Goal: Task Accomplishment & Management: Manage account settings

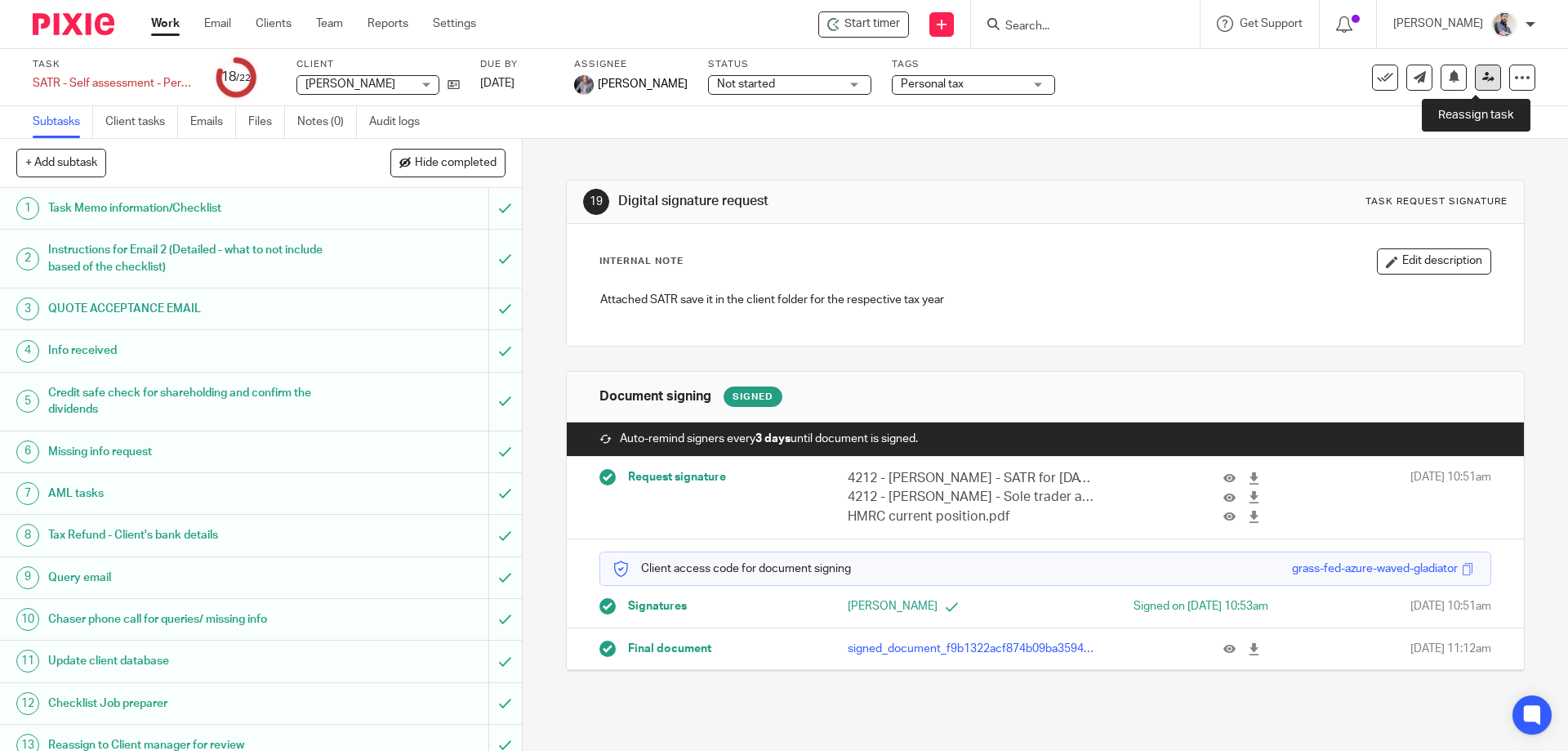
click at [1479, 85] on link at bounding box center [1487, 78] width 27 height 27
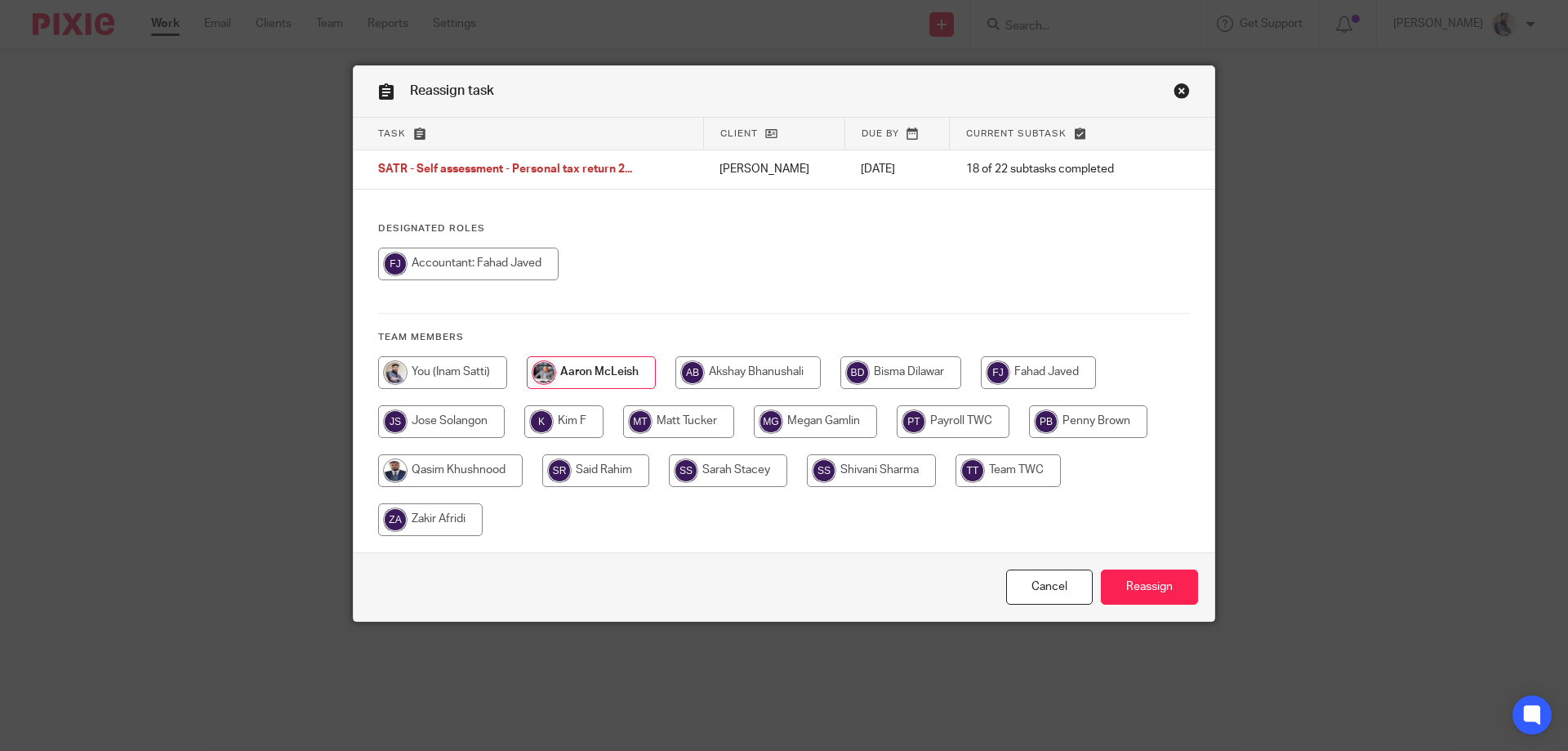
click at [436, 366] on input "radio" at bounding box center [442, 372] width 129 height 32
radio input "true"
click at [1133, 589] on input "Reassign" at bounding box center [1149, 587] width 97 height 35
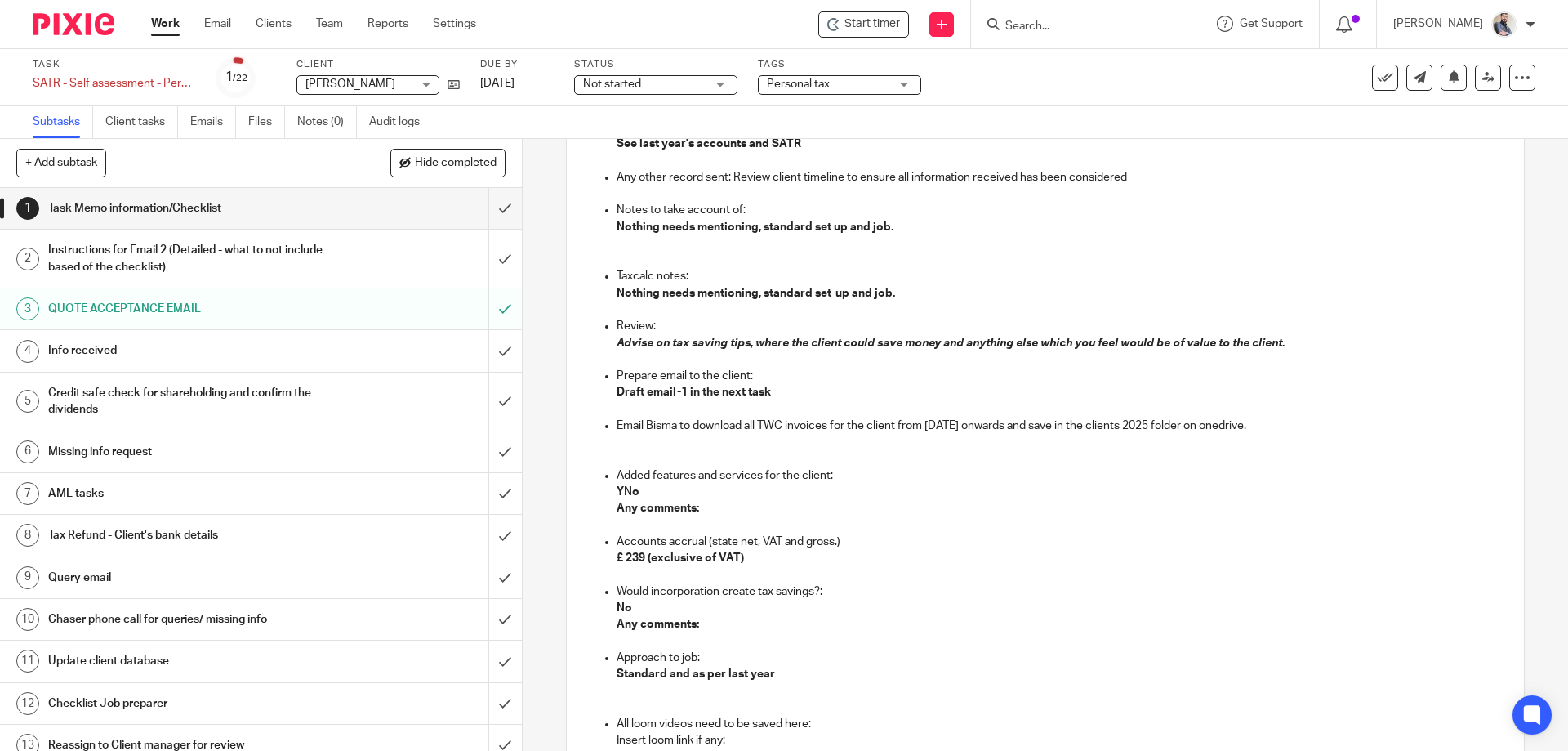
scroll to position [1306, 0]
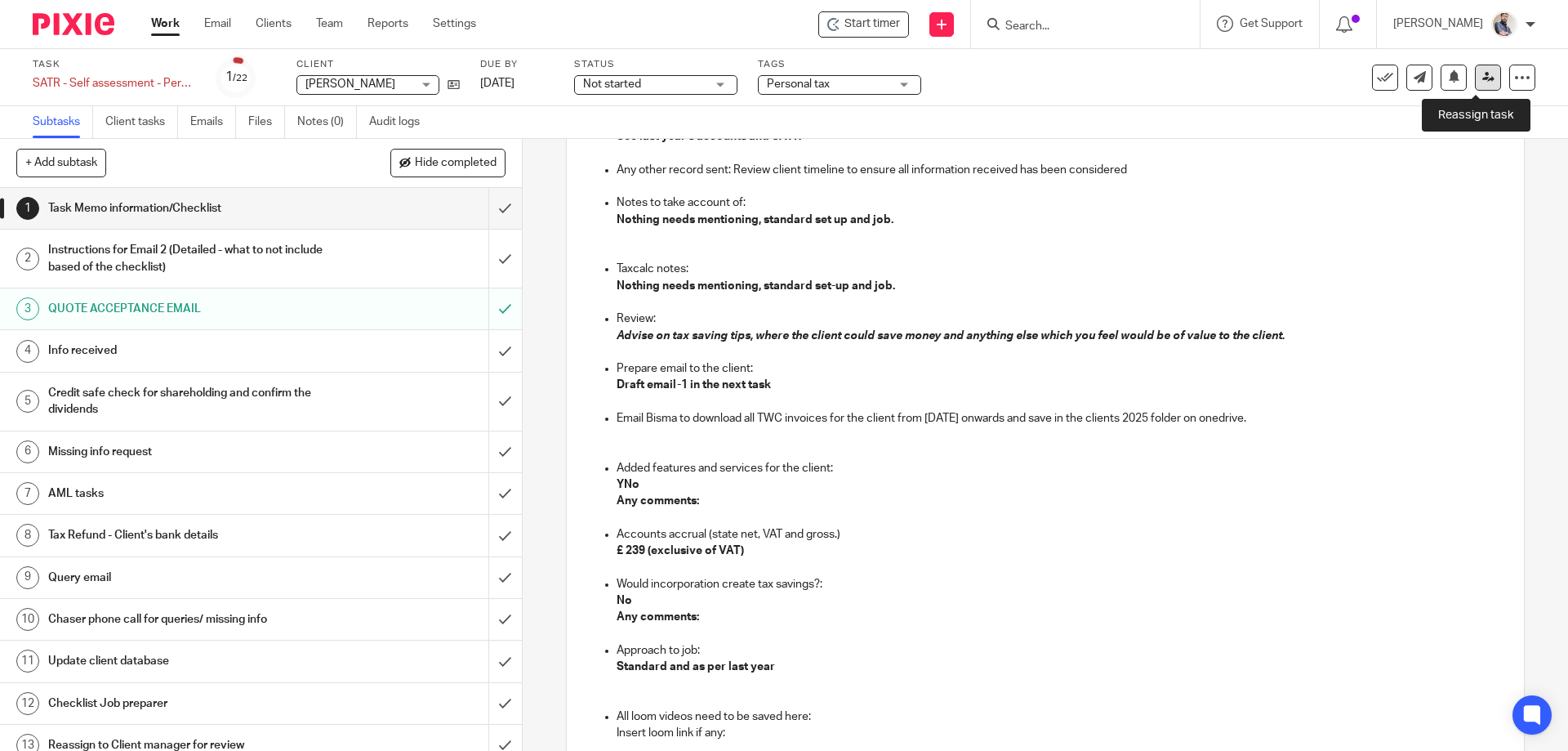
click at [1482, 81] on icon at bounding box center [1488, 77] width 12 height 12
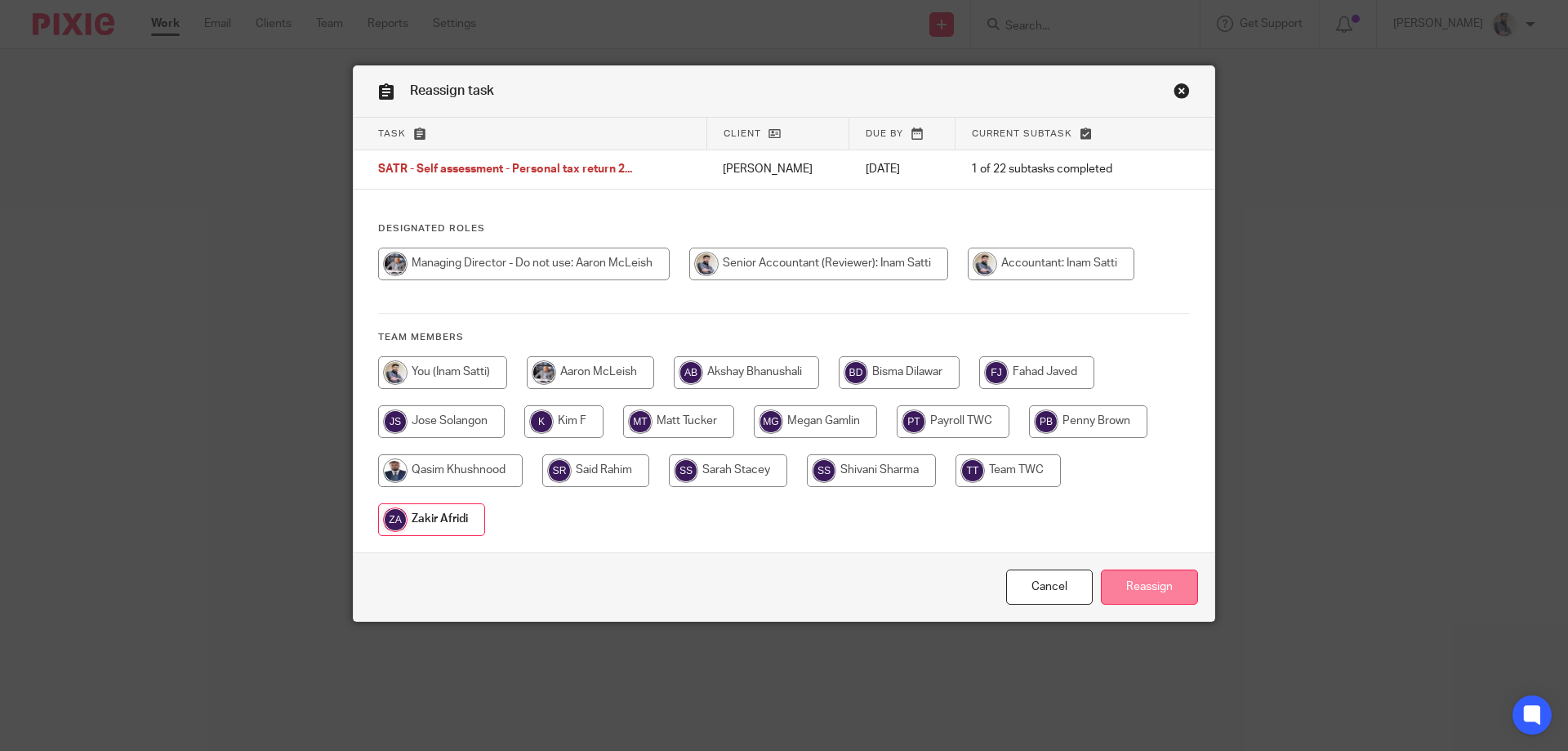
click at [1151, 592] on input "Reassign" at bounding box center [1149, 587] width 97 height 35
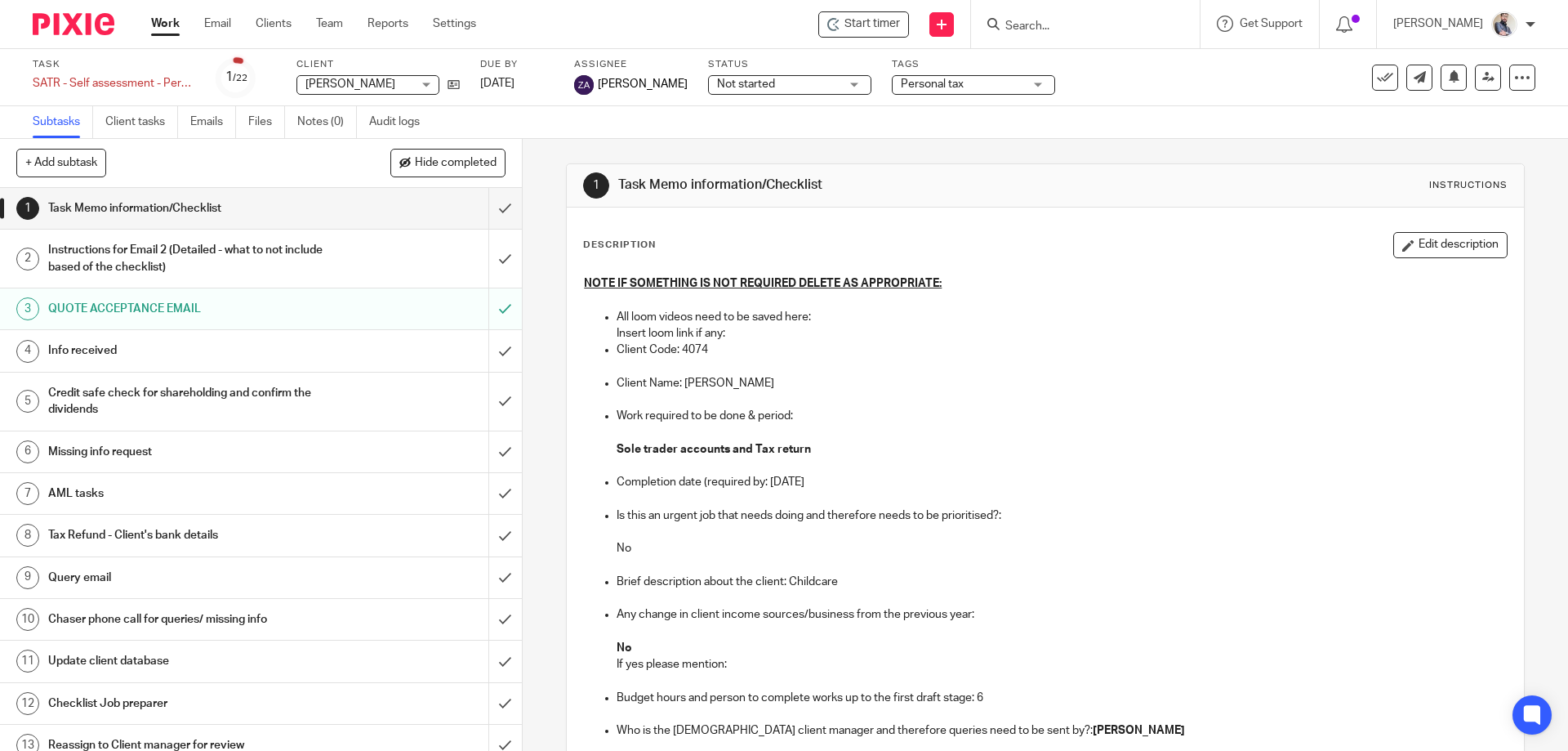
click at [722, 89] on span "Not started" at bounding box center [778, 84] width 123 height 17
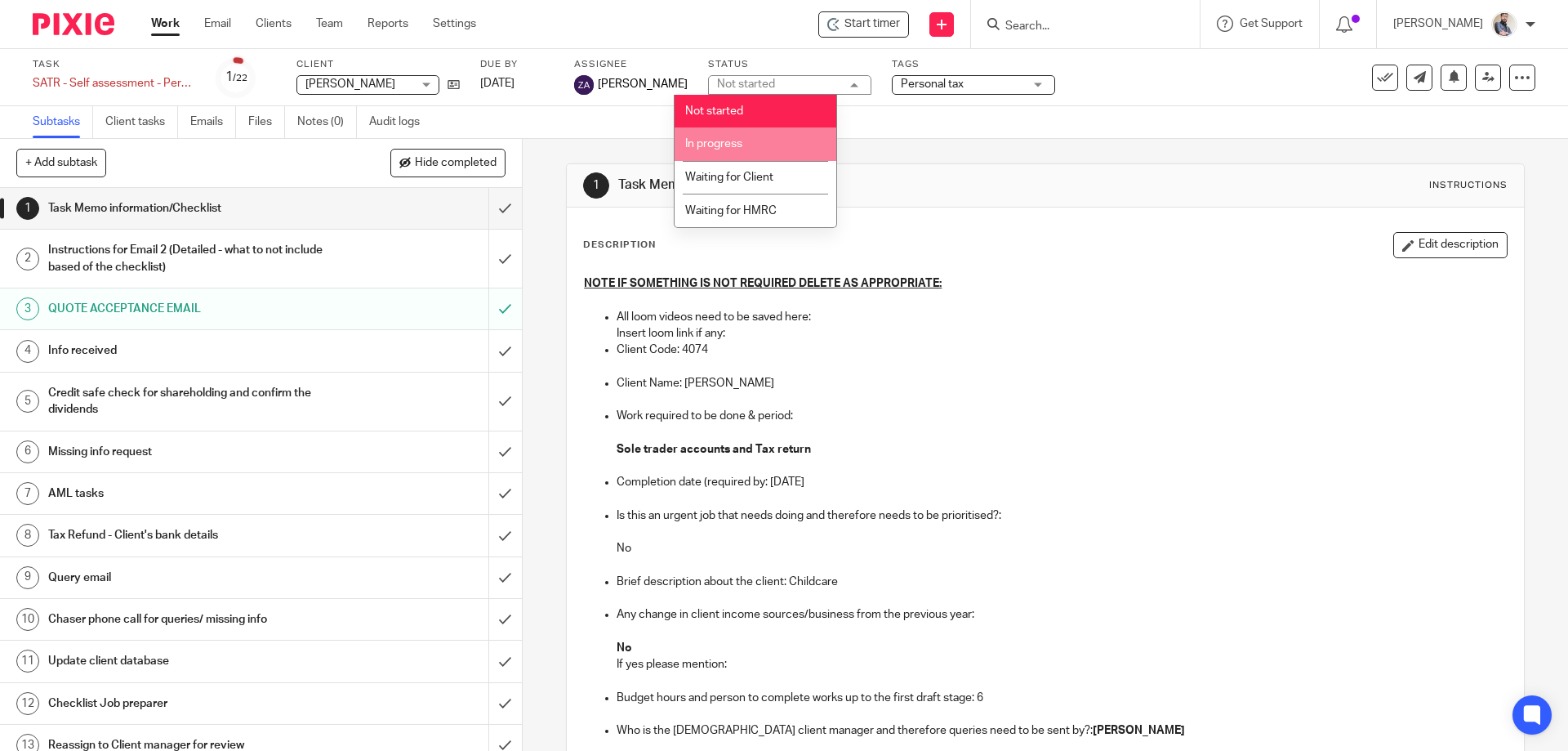
drag, startPoint x: 722, startPoint y: 147, endPoint x: 615, endPoint y: 104, distance: 115.3
click at [714, 148] on span "In progress" at bounding box center [714, 144] width 57 height 12
